Goal: Task Accomplishment & Management: Use online tool/utility

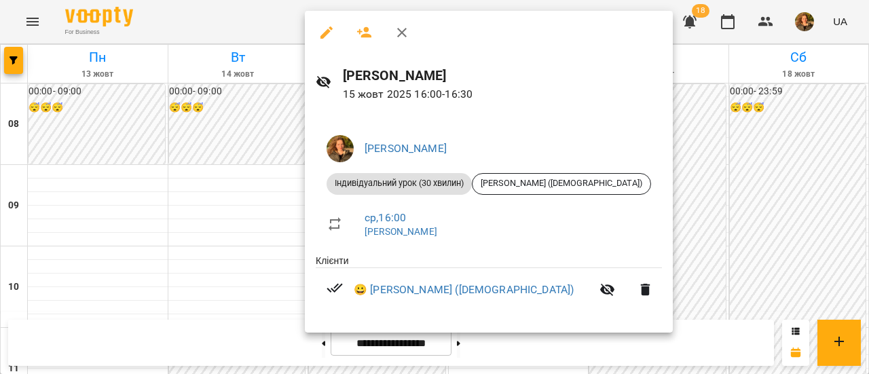
scroll to position [558, 0]
click at [700, 202] on div at bounding box center [434, 187] width 869 height 374
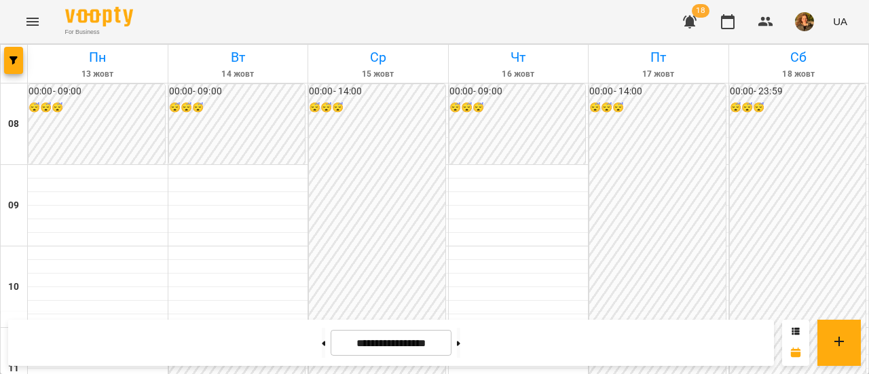
scroll to position [694, 0]
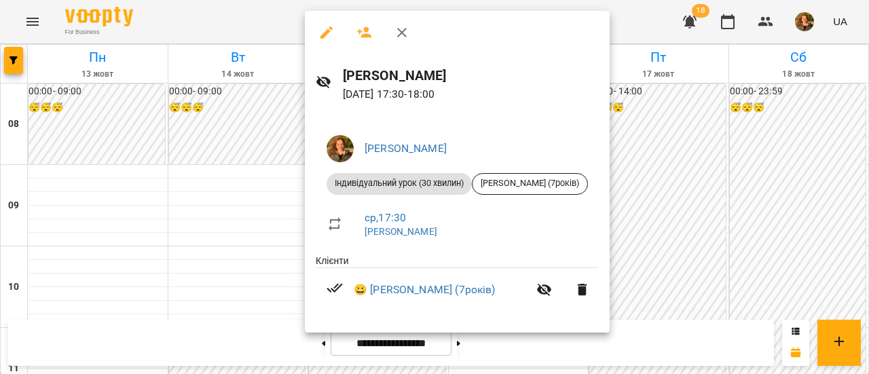
click at [660, 229] on div at bounding box center [434, 187] width 869 height 374
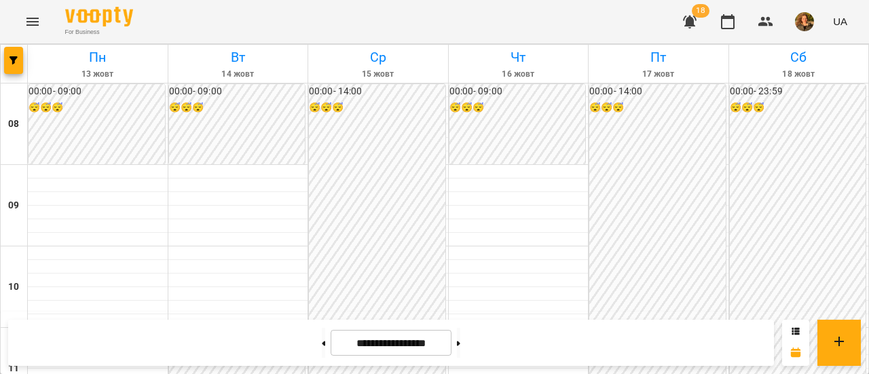
scroll to position [558, 0]
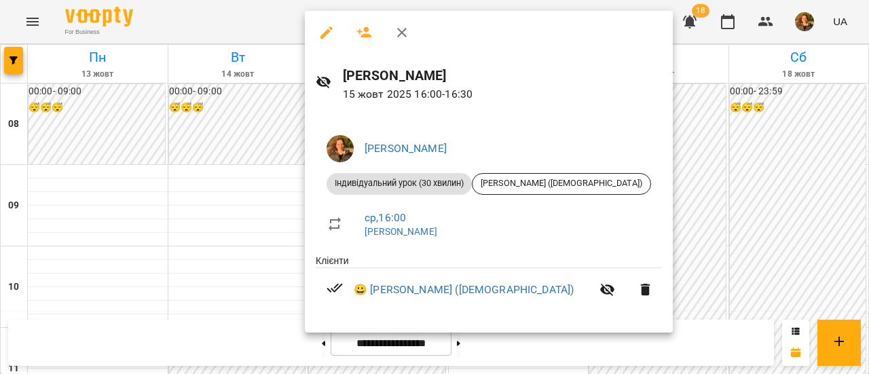
click at [708, 113] on div at bounding box center [434, 187] width 869 height 374
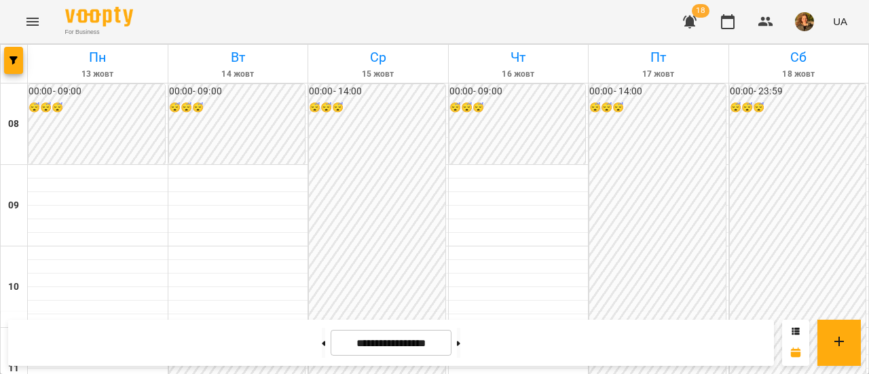
scroll to position [694, 0]
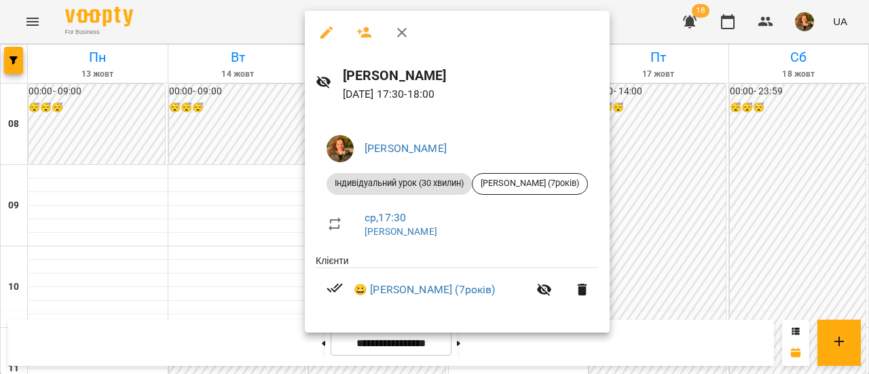
click at [272, 98] on div at bounding box center [434, 187] width 869 height 374
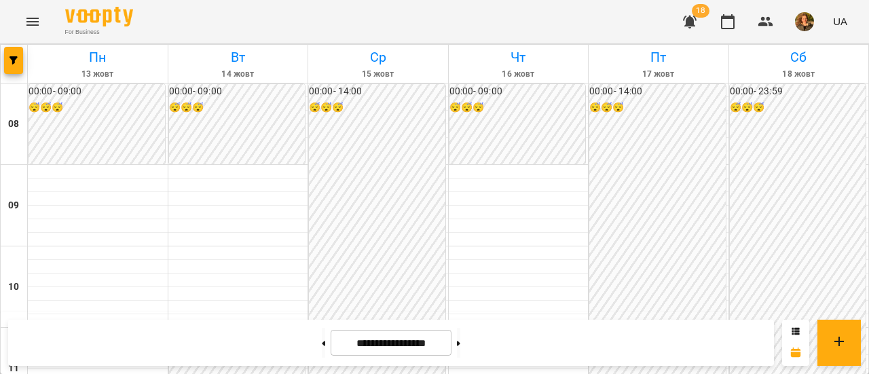
scroll to position [611, 0]
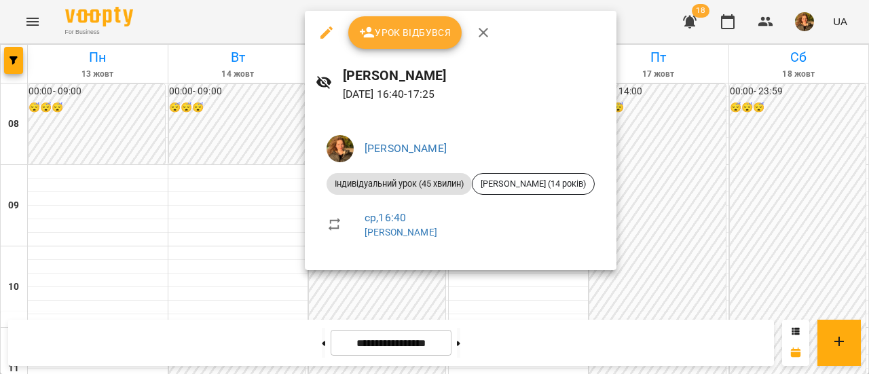
click at [274, 104] on div at bounding box center [434, 187] width 869 height 374
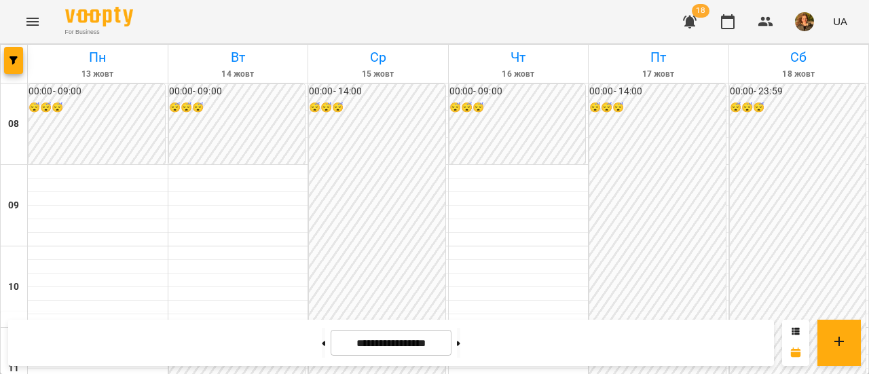
scroll to position [679, 0]
click at [298, 223] on div at bounding box center [238, 226] width 140 height 14
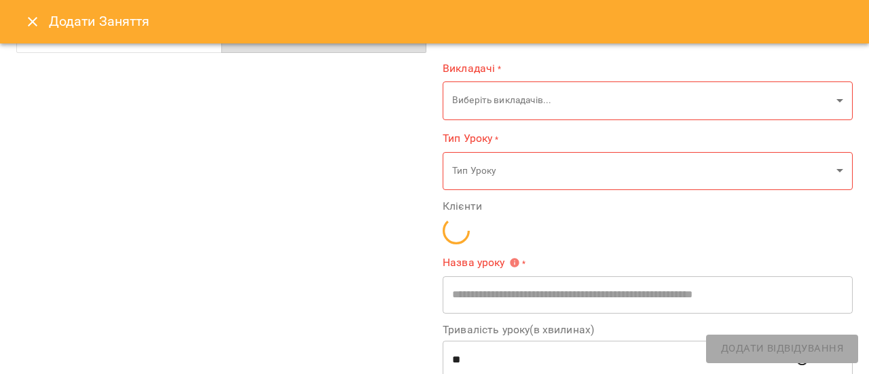
type input "**********"
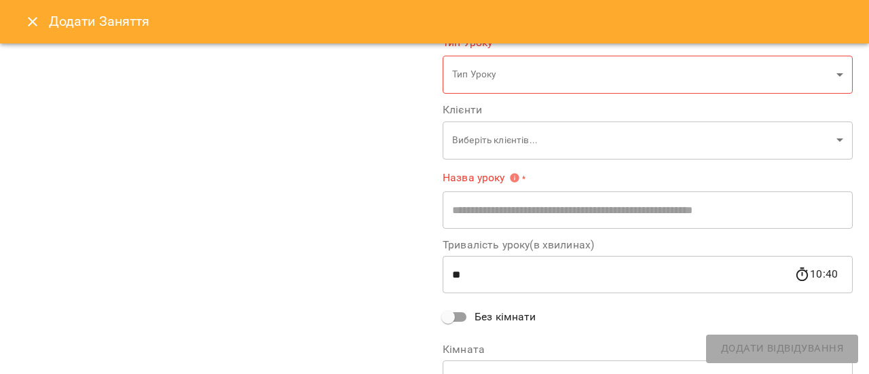
click at [29, 20] on icon "Close" at bounding box center [32, 22] width 16 height 16
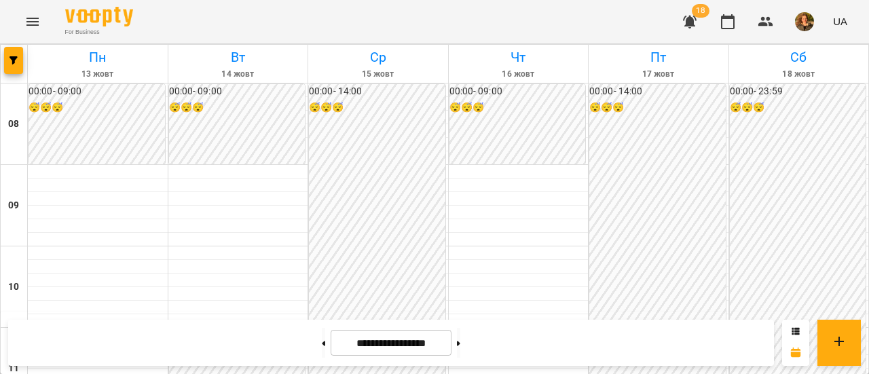
scroll to position [679, 0]
